Goal: Information Seeking & Learning: Find specific fact

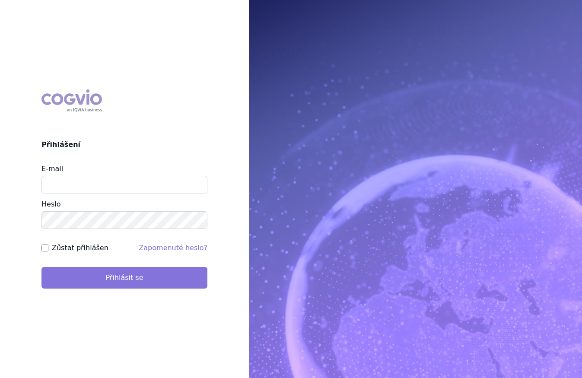
type input "[PERSON_NAME][EMAIL_ADDRESS][DOMAIN_NAME]"
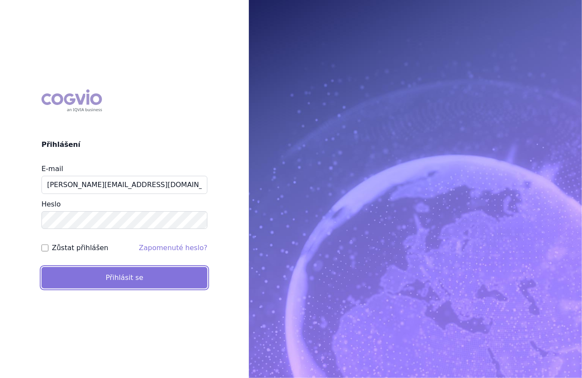
click at [198, 279] on button "Přihlásit se" at bounding box center [124, 278] width 166 height 22
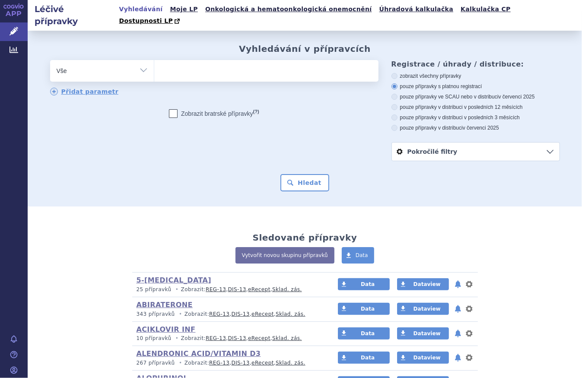
click at [133, 47] on div "Vyhledávání v přípravcích odstranit Vše Přípravek/SUKL kód MAH VPOIS" at bounding box center [305, 118] width 544 height 148
click at [134, 63] on select "Vše Přípravek/SUKL kód MAH VPOIS ATC/Aktivní látka Léková forma Síla" at bounding box center [102, 69] width 104 height 19
select select "filter-atc-group"
click at [50, 60] on select "Vše Přípravek/SUKL kód MAH VPOIS ATC/Aktivní látka Léková forma Síla" at bounding box center [102, 69] width 104 height 19
click at [198, 62] on ul at bounding box center [266, 69] width 224 height 18
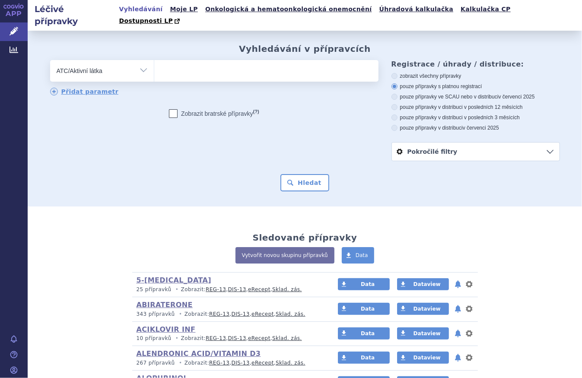
click at [154, 62] on select at bounding box center [154, 71] width 0 height 22
type input "c"
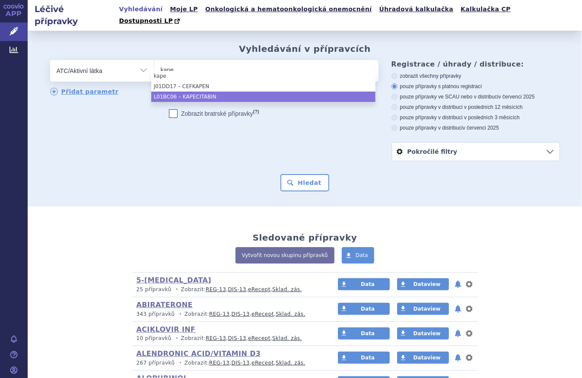
type input "kape"
select select "L01BC06"
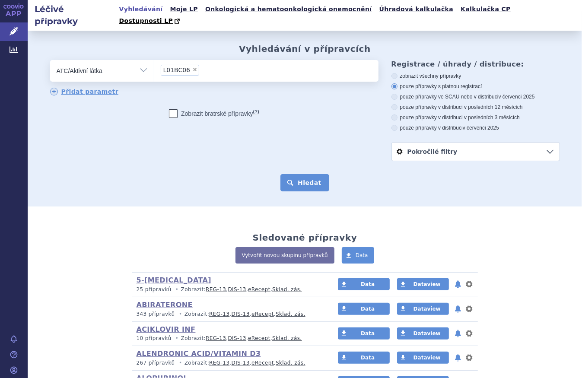
click at [321, 178] on button "Hledat" at bounding box center [304, 182] width 49 height 17
click at [306, 174] on button "Hledat" at bounding box center [304, 182] width 49 height 17
click at [311, 174] on button "Hledat" at bounding box center [304, 182] width 49 height 17
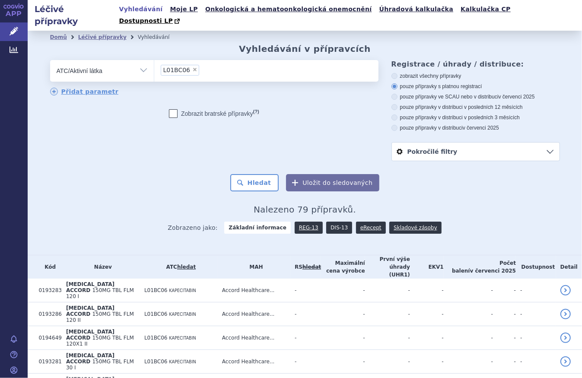
click at [331, 222] on link "DIS-13" at bounding box center [339, 228] width 26 height 12
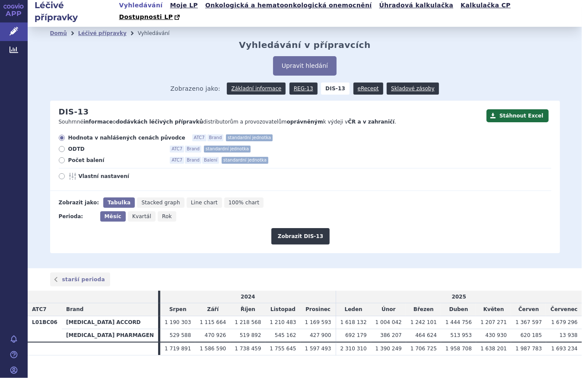
scroll to position [4, 0]
drag, startPoint x: 448, startPoint y: 299, endPoint x: 518, endPoint y: 294, distance: 69.7
click at [518, 303] on tr "ATC7 Brand Srpen Září Říjen Listopad Prosinec Leden Únor Březen Duben Květen Če…" at bounding box center [305, 309] width 554 height 13
drag, startPoint x: 518, startPoint y: 294, endPoint x: 517, endPoint y: 281, distance: 13.0
click at [517, 290] on td "2025" at bounding box center [459, 296] width 246 height 13
